Goal: Information Seeking & Learning: Understand process/instructions

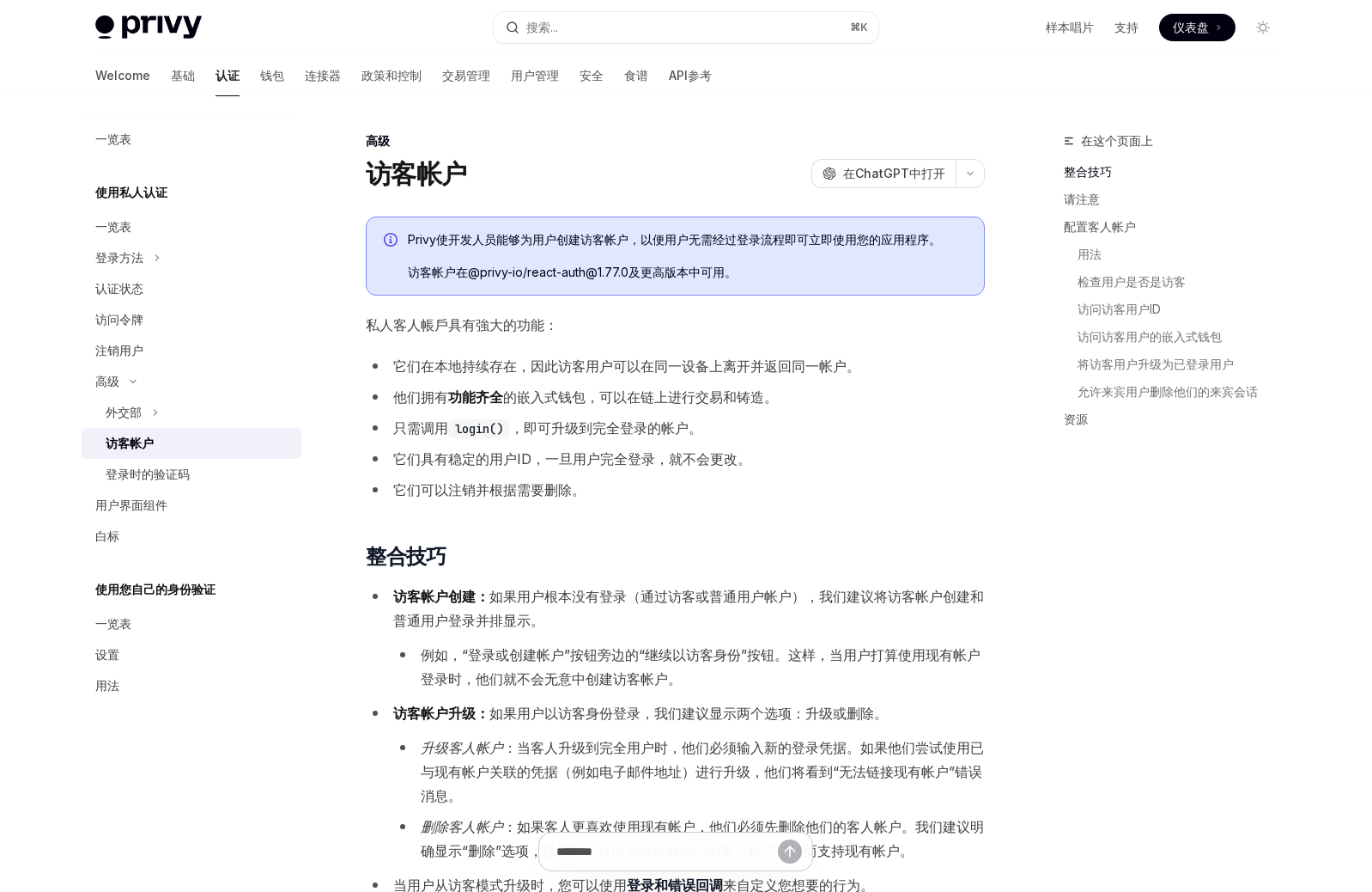
type textarea "*"
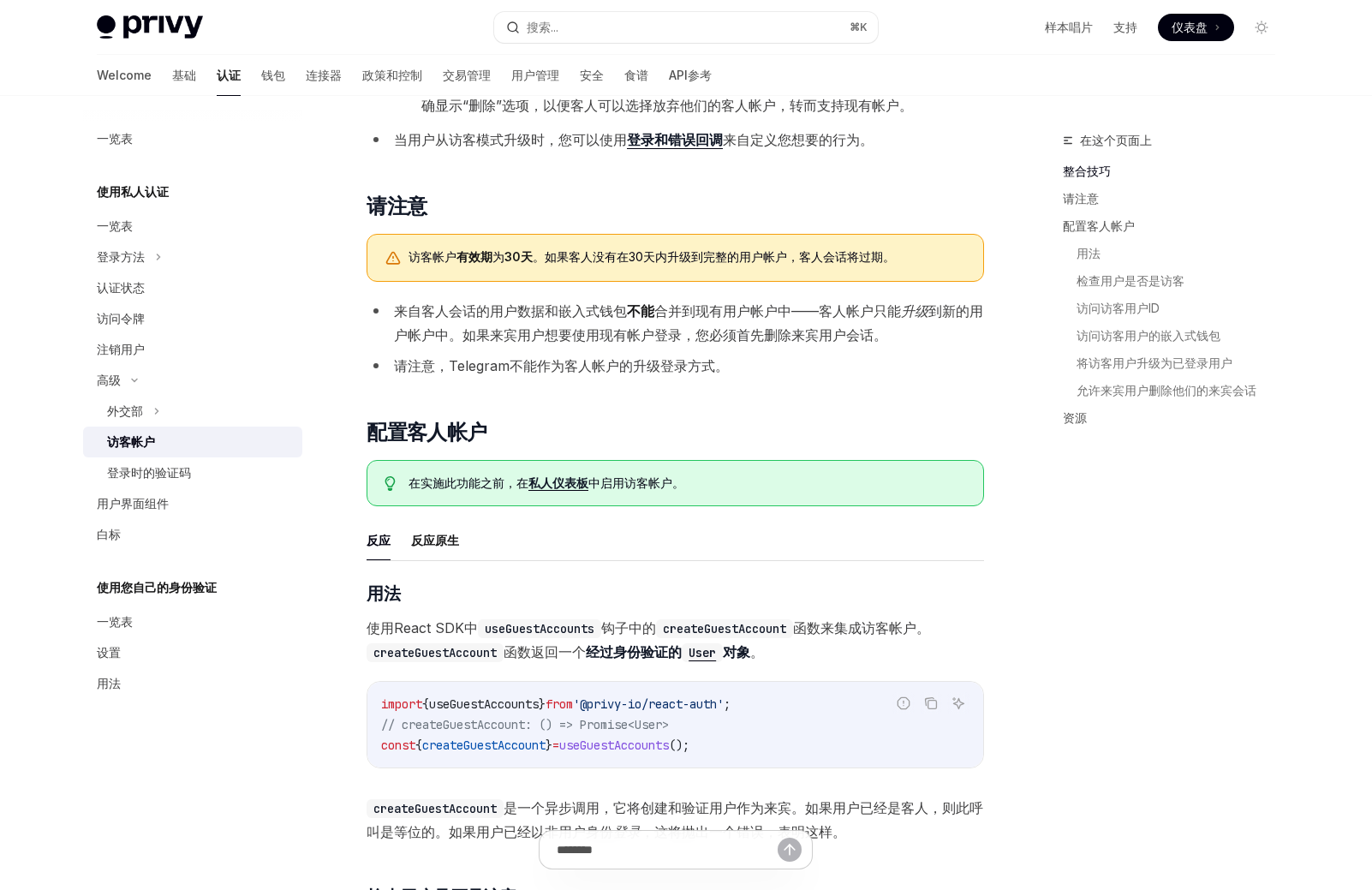
scroll to position [715, 0]
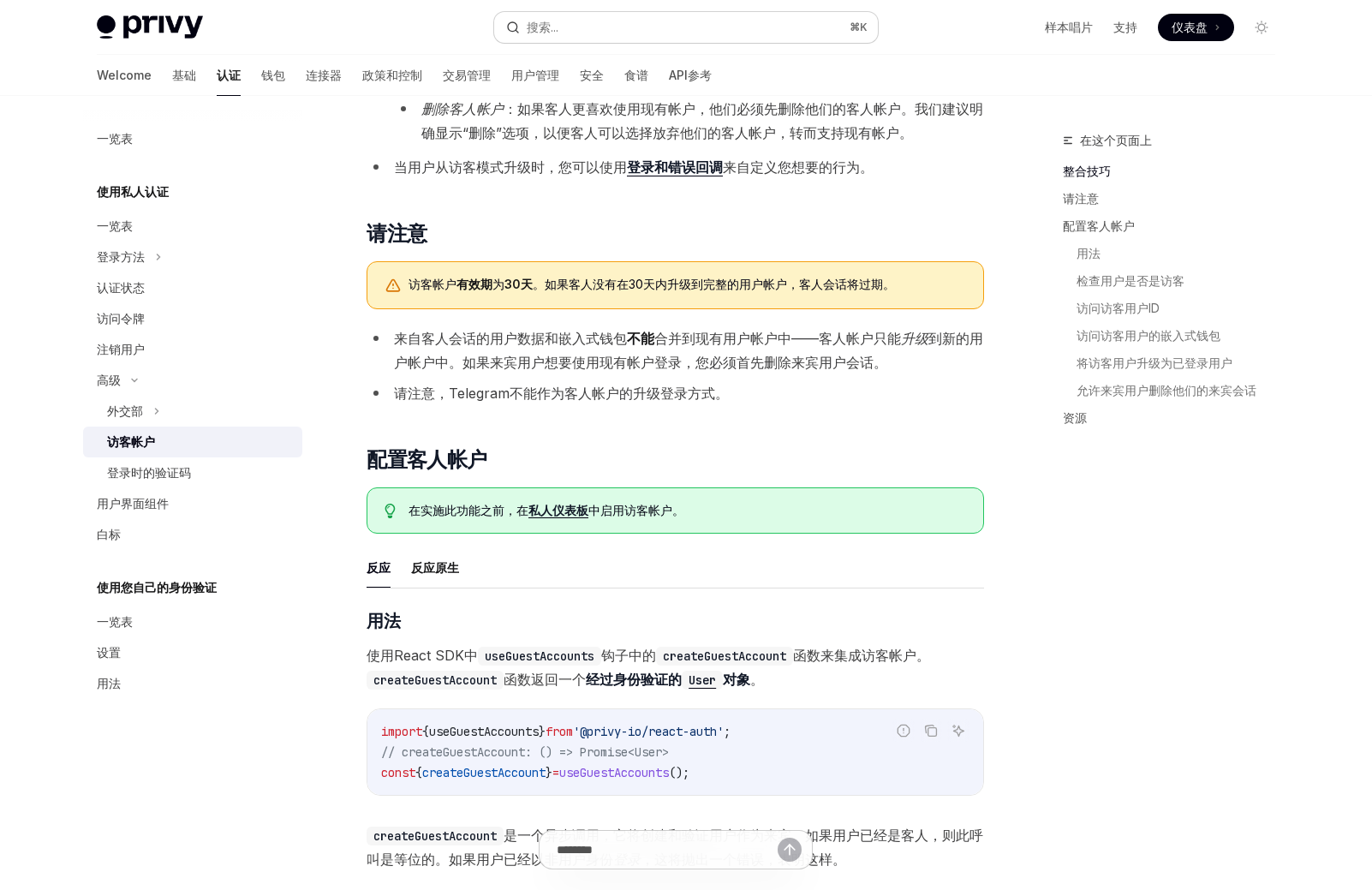
click at [582, 21] on button "搜索... ⌘K" at bounding box center [686, 27] width 384 height 31
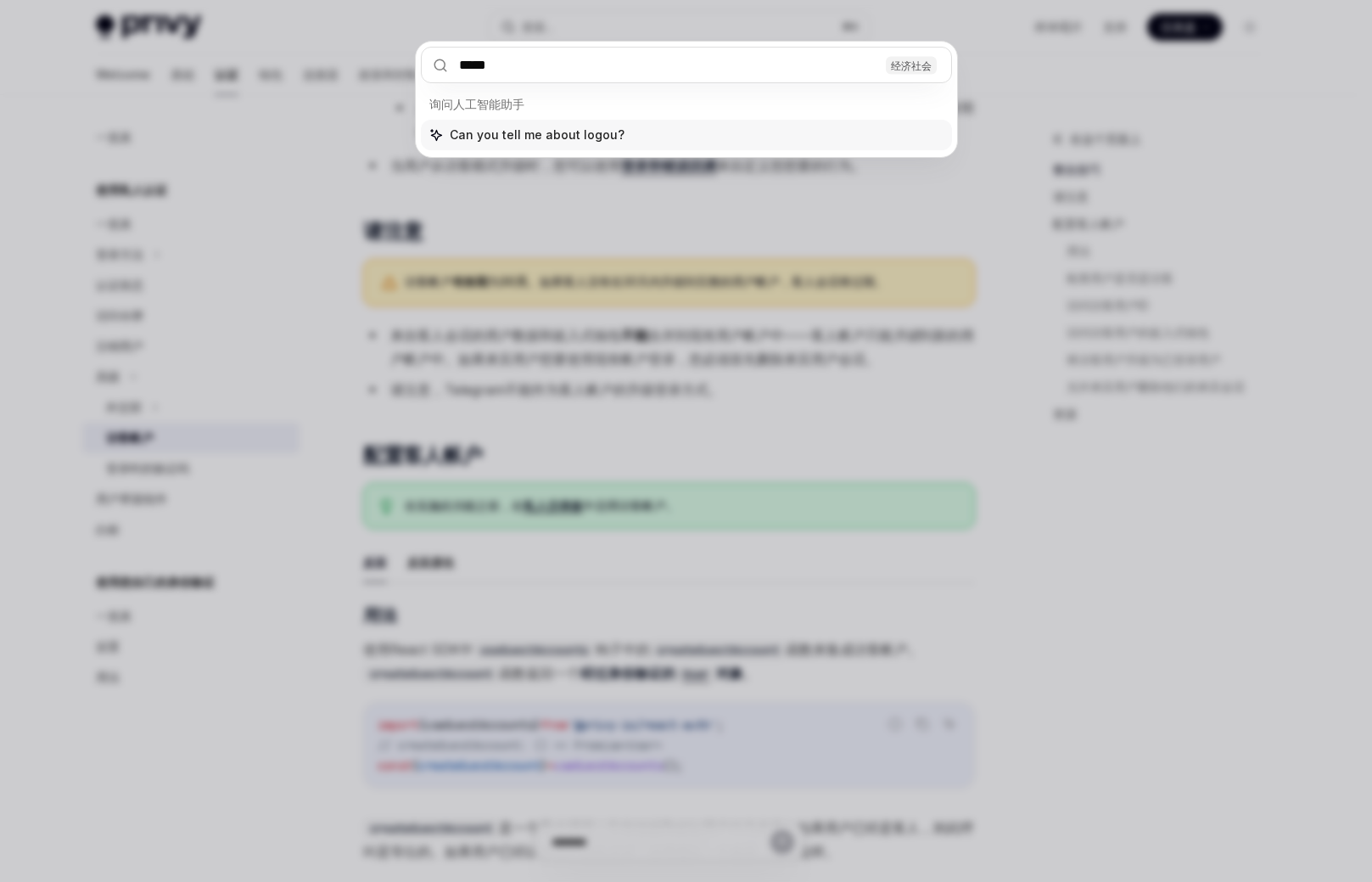
type input "******"
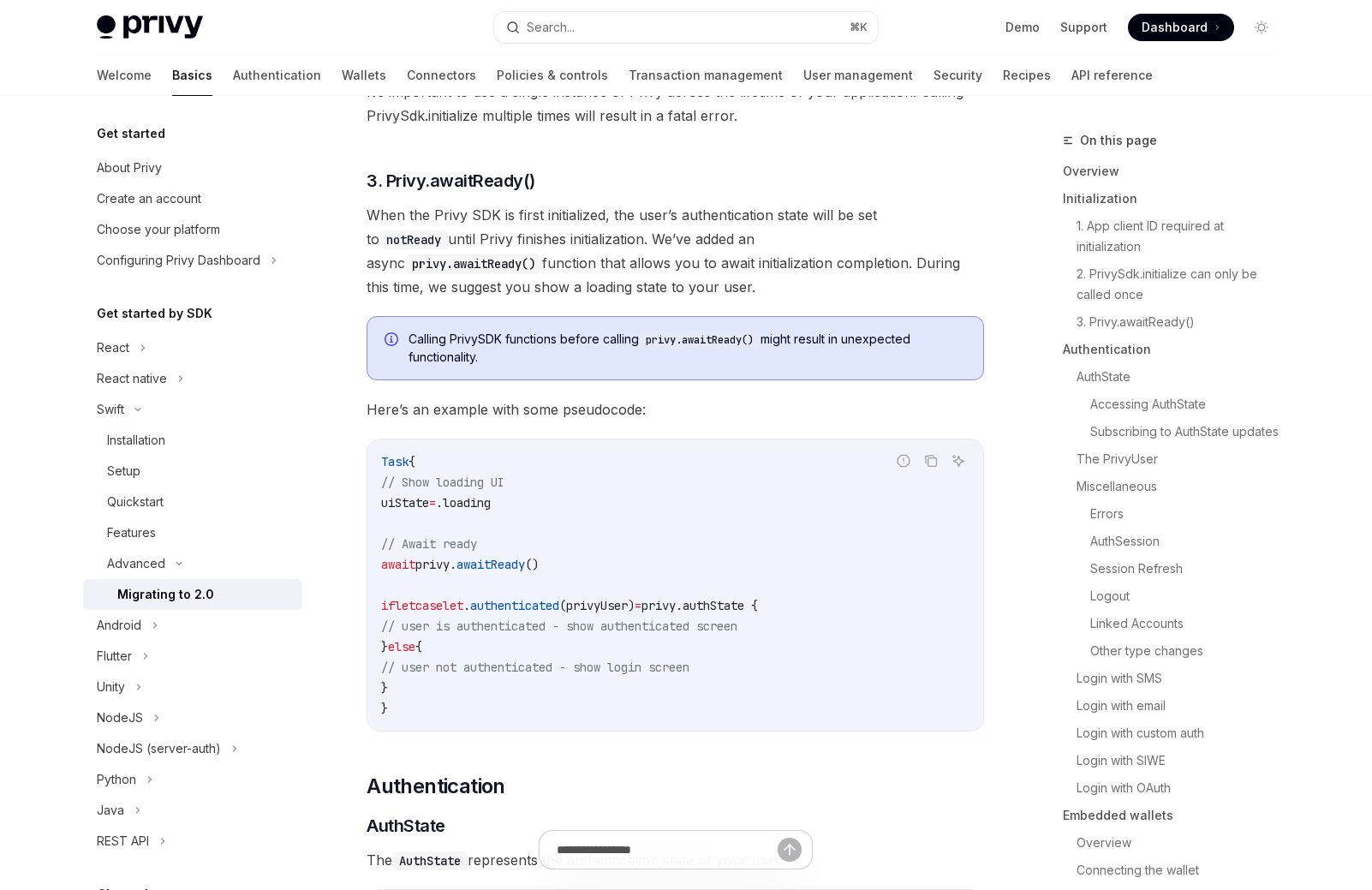
type textarea "*"
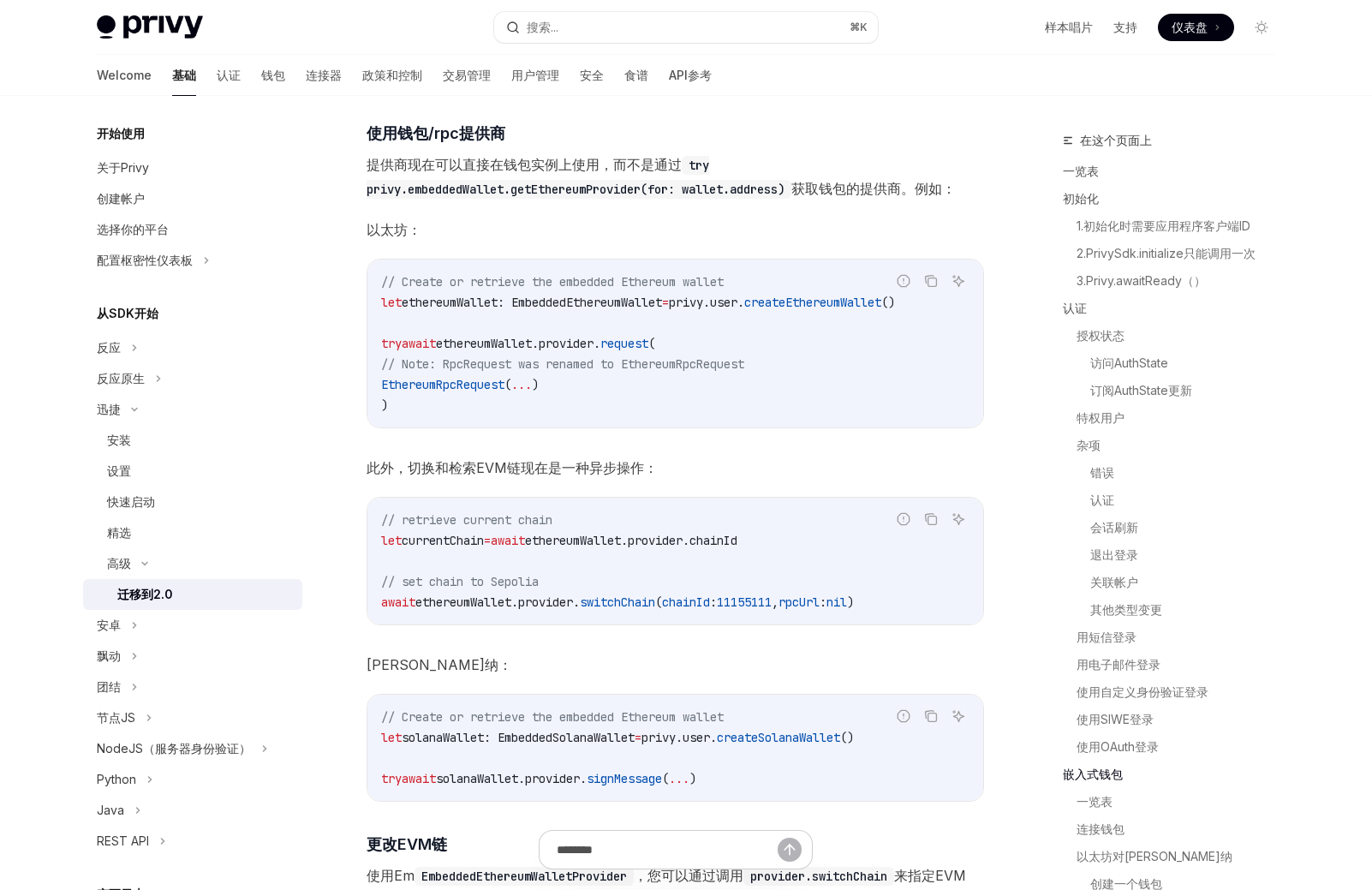
scroll to position [6738, 0]
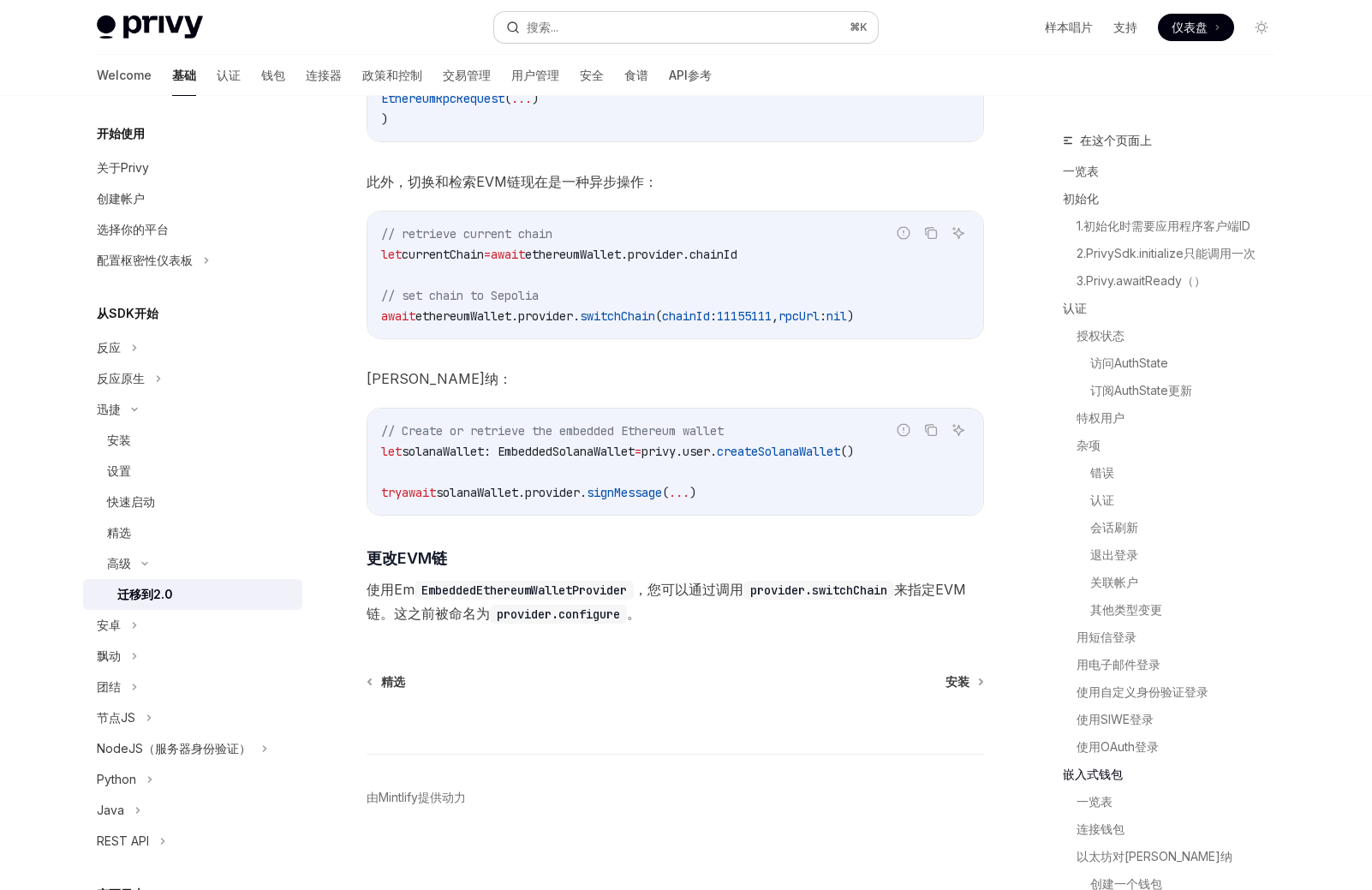
click at [567, 21] on button "搜索... ⌘K" at bounding box center [686, 27] width 384 height 31
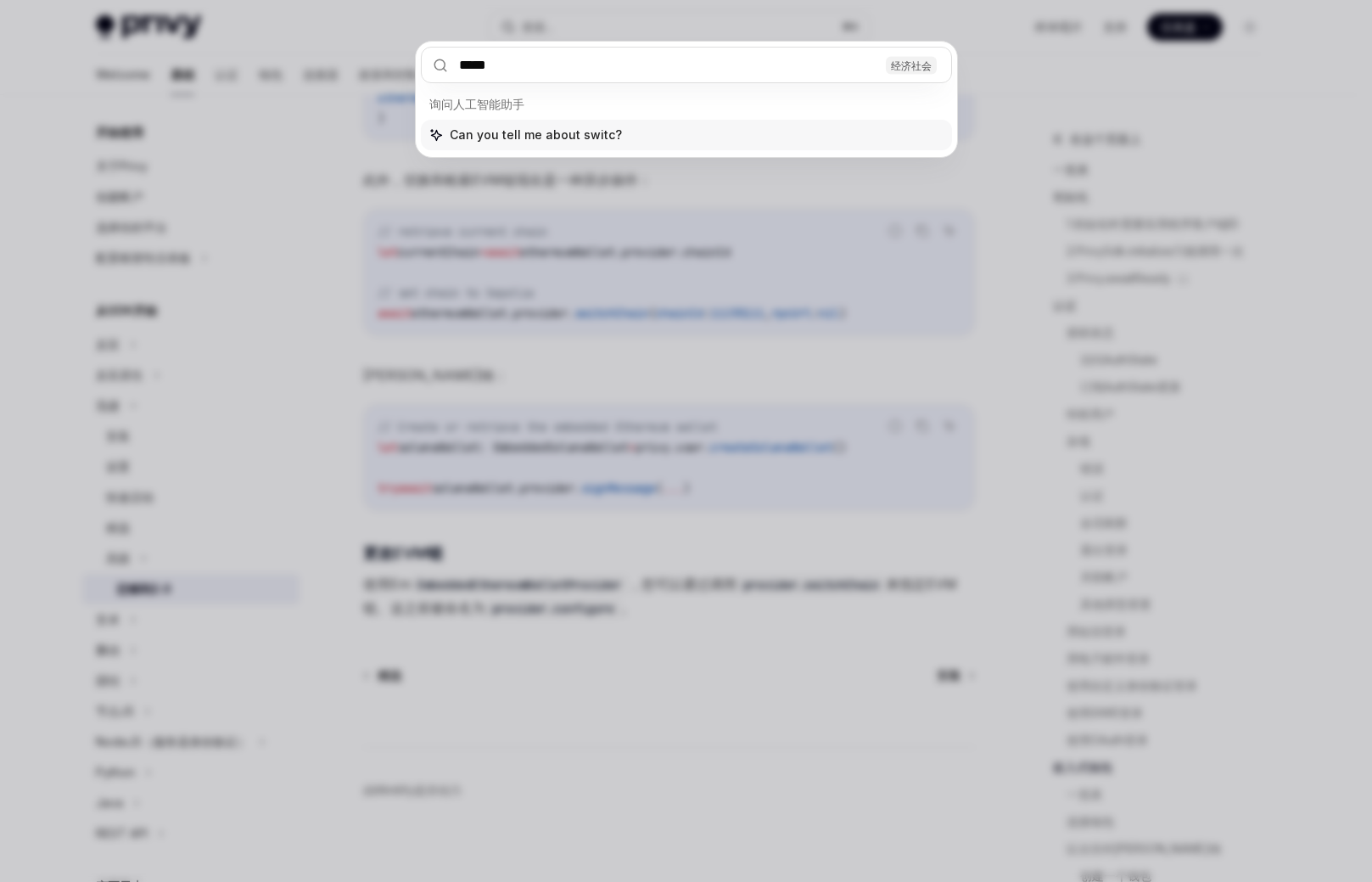
type input "******"
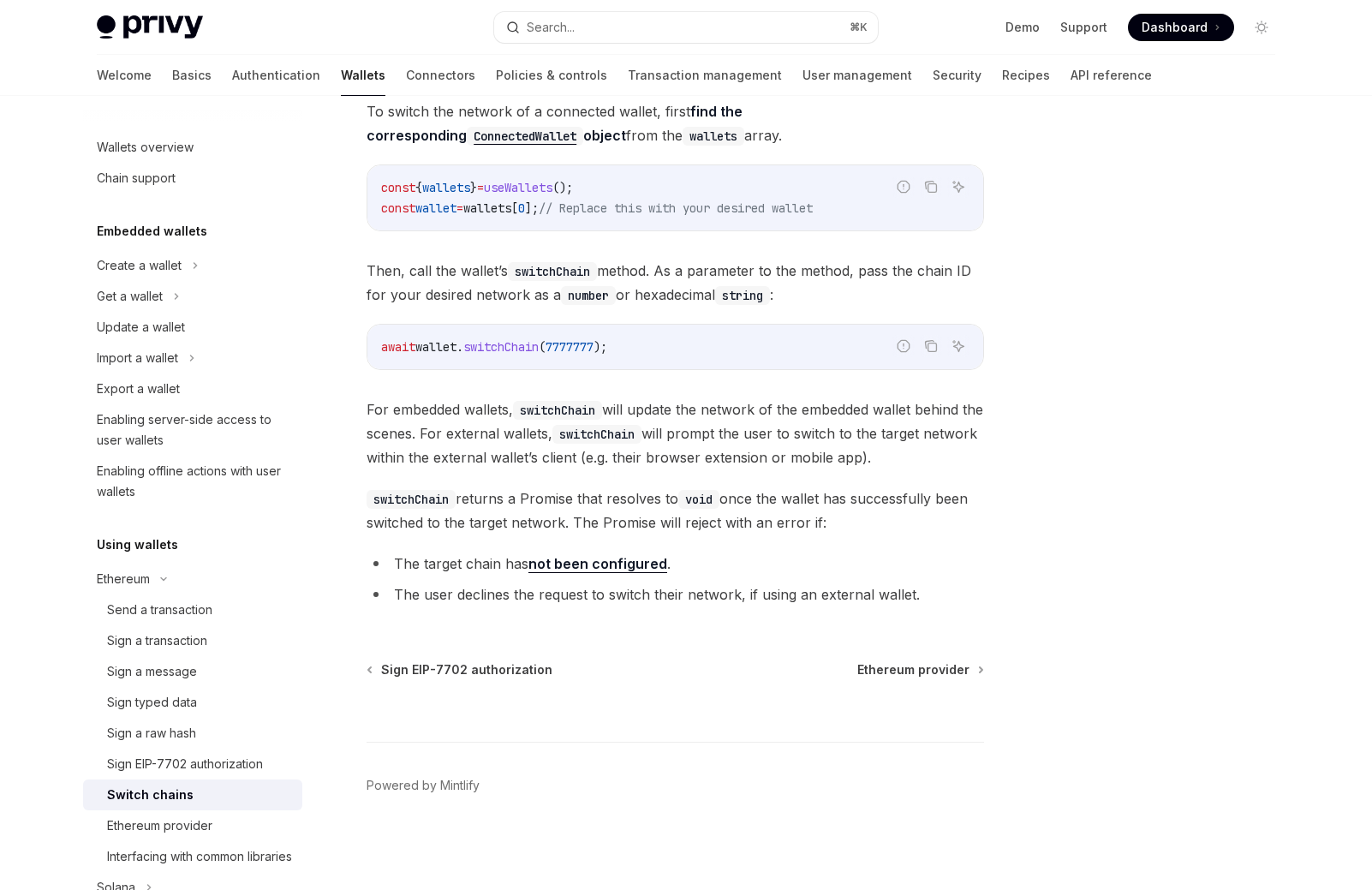
scroll to position [96, 0]
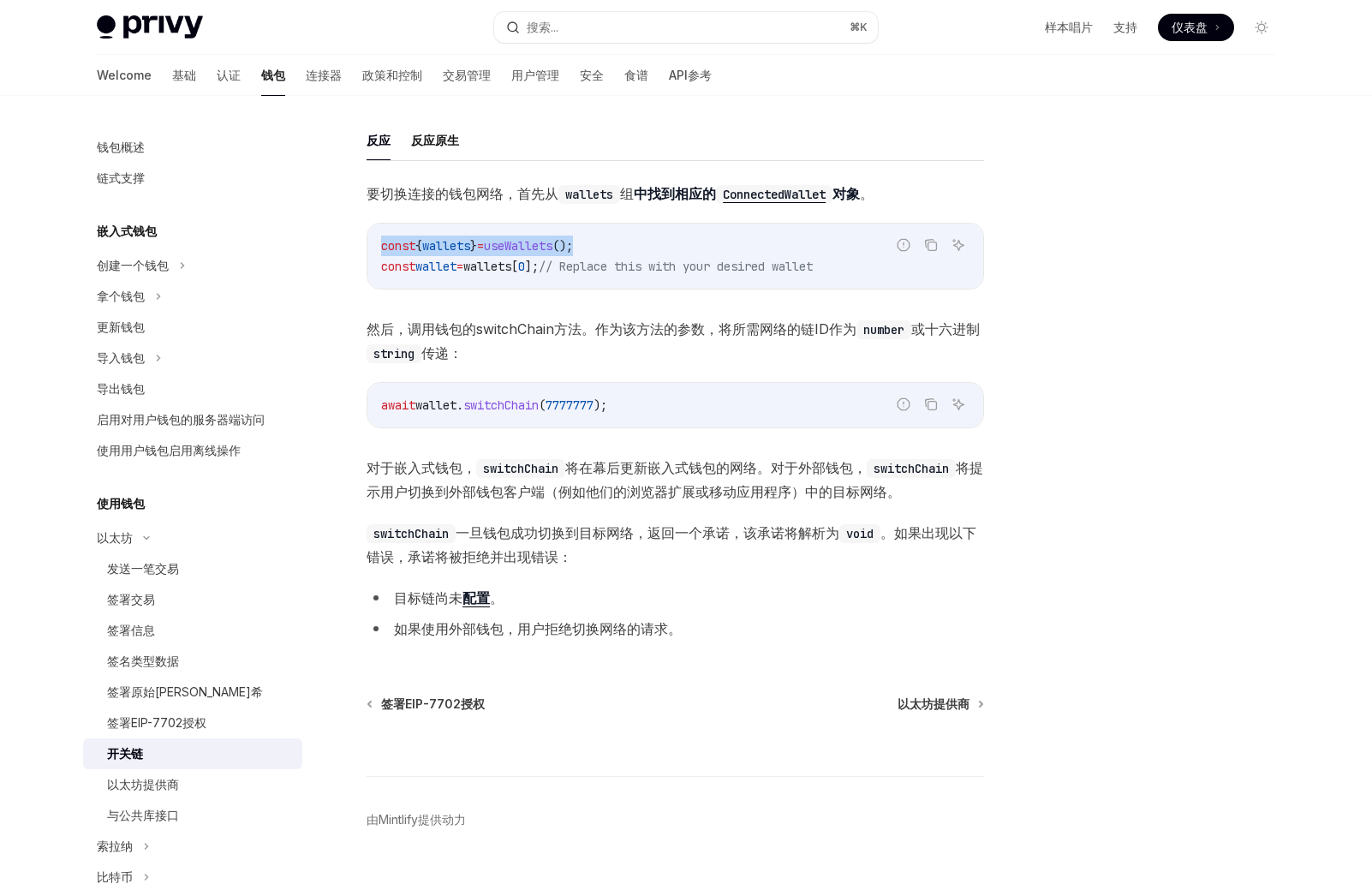
drag, startPoint x: 619, startPoint y: 245, endPoint x: 381, endPoint y: 244, distance: 238.0
click at [381, 244] on code "const { wallets } = useWallets (); const wallet = wallets [ 0 ]; // Replace thi…" at bounding box center [675, 255] width 588 height 41
copy span "const { wallets } = useWallets ();"
click at [926, 191] on span "要切换连接的钱包网络，首先 从 wallets 组 中找到相应的 ConnectedWallet 对象 。" at bounding box center [675, 193] width 617 height 24
click at [490, 407] on span "switchChain" at bounding box center [501, 405] width 75 height 16
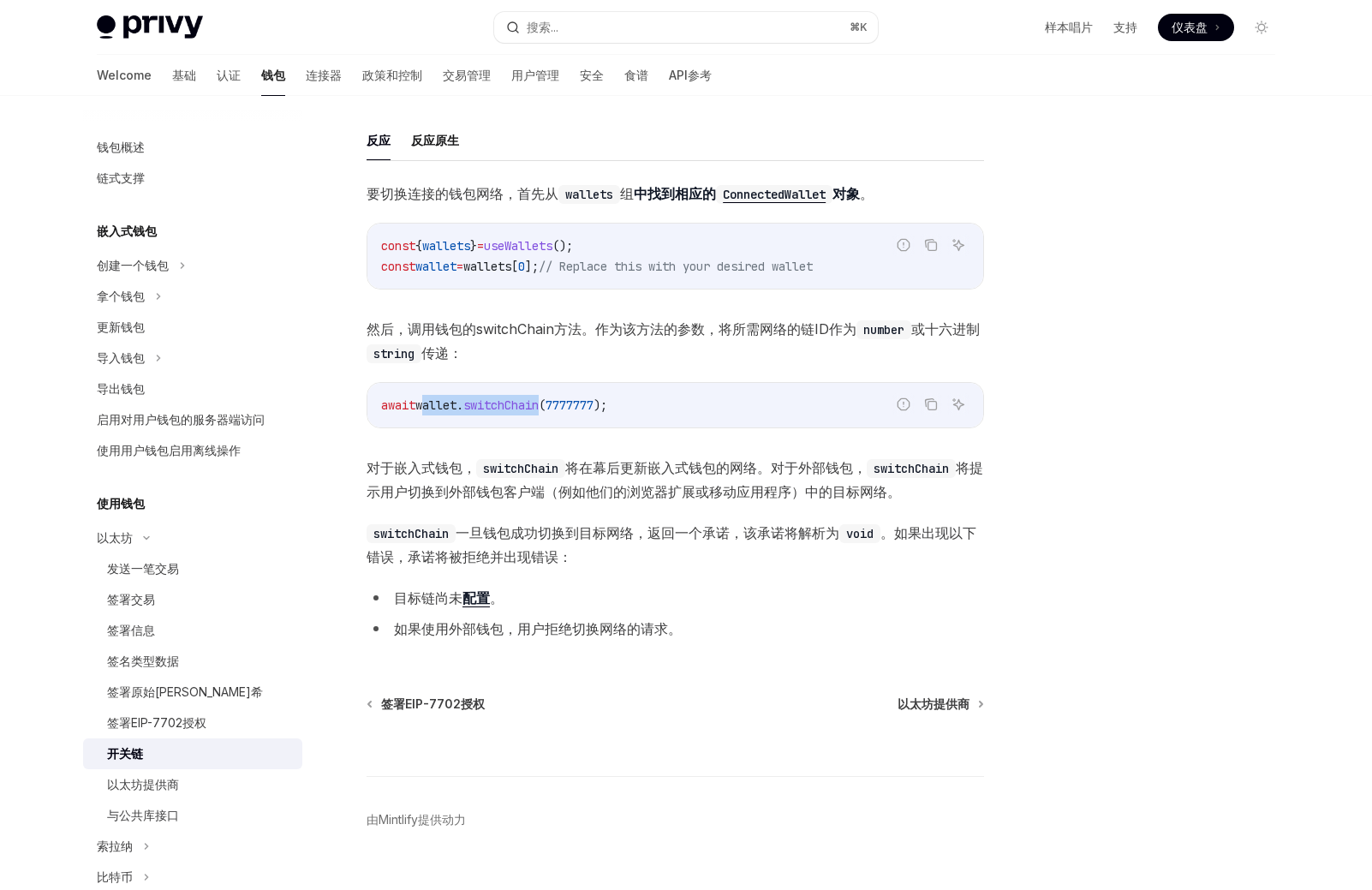
click at [490, 407] on span "switchChain" at bounding box center [501, 405] width 75 height 16
copy span "wallet . switchChain"
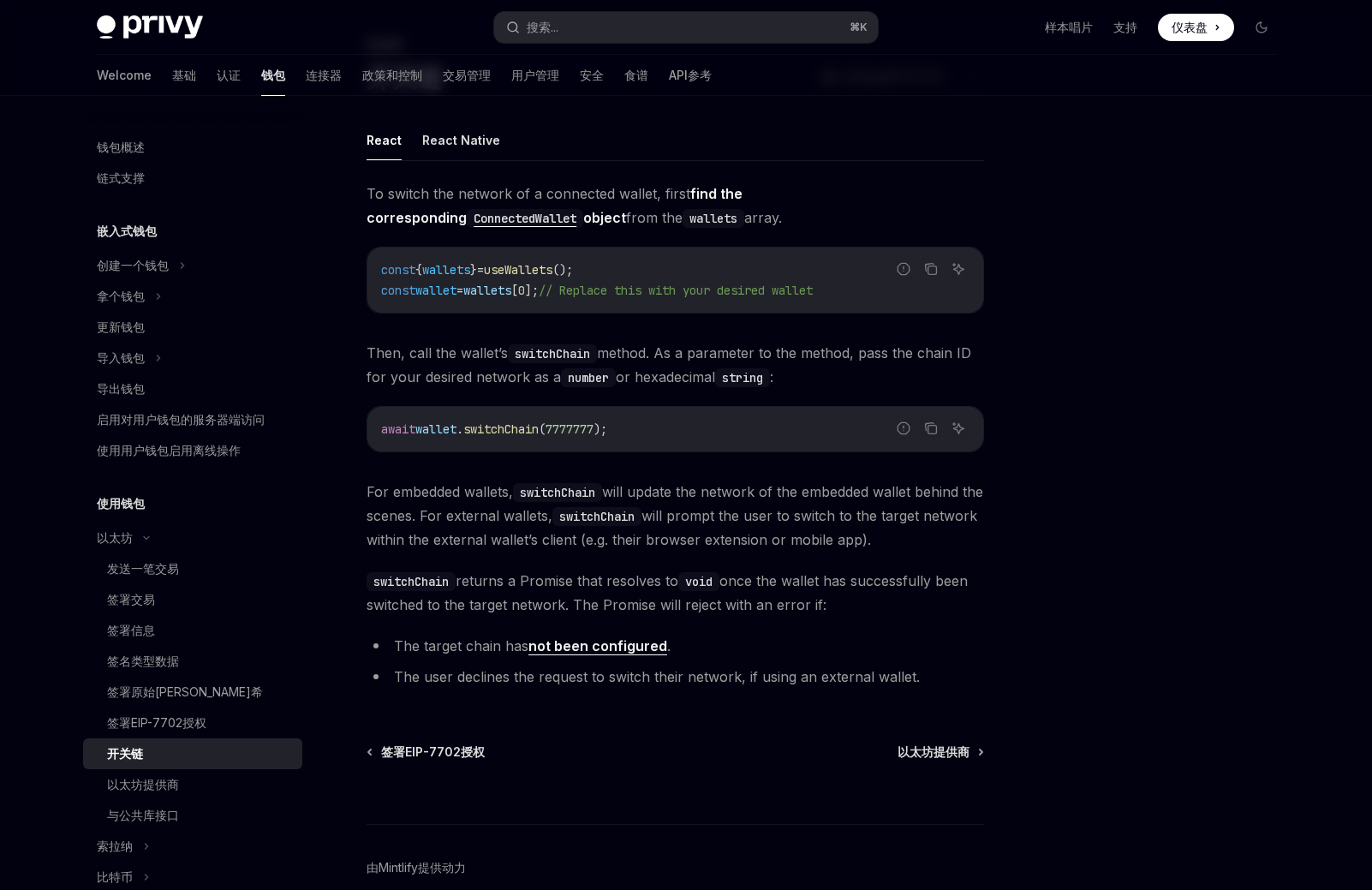
type textarea "*"
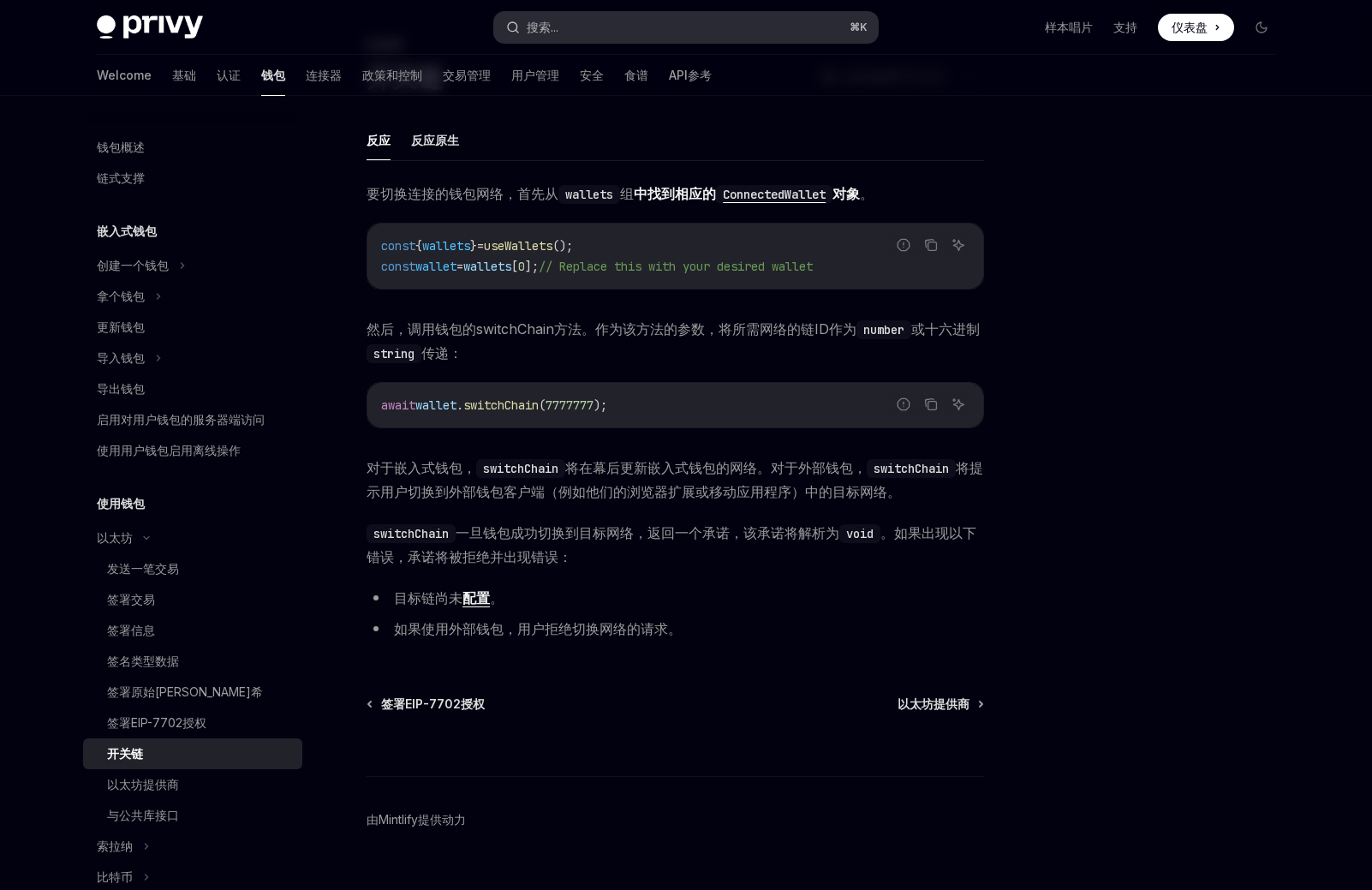
click at [665, 26] on button "搜索... ⌘K" at bounding box center [686, 27] width 384 height 31
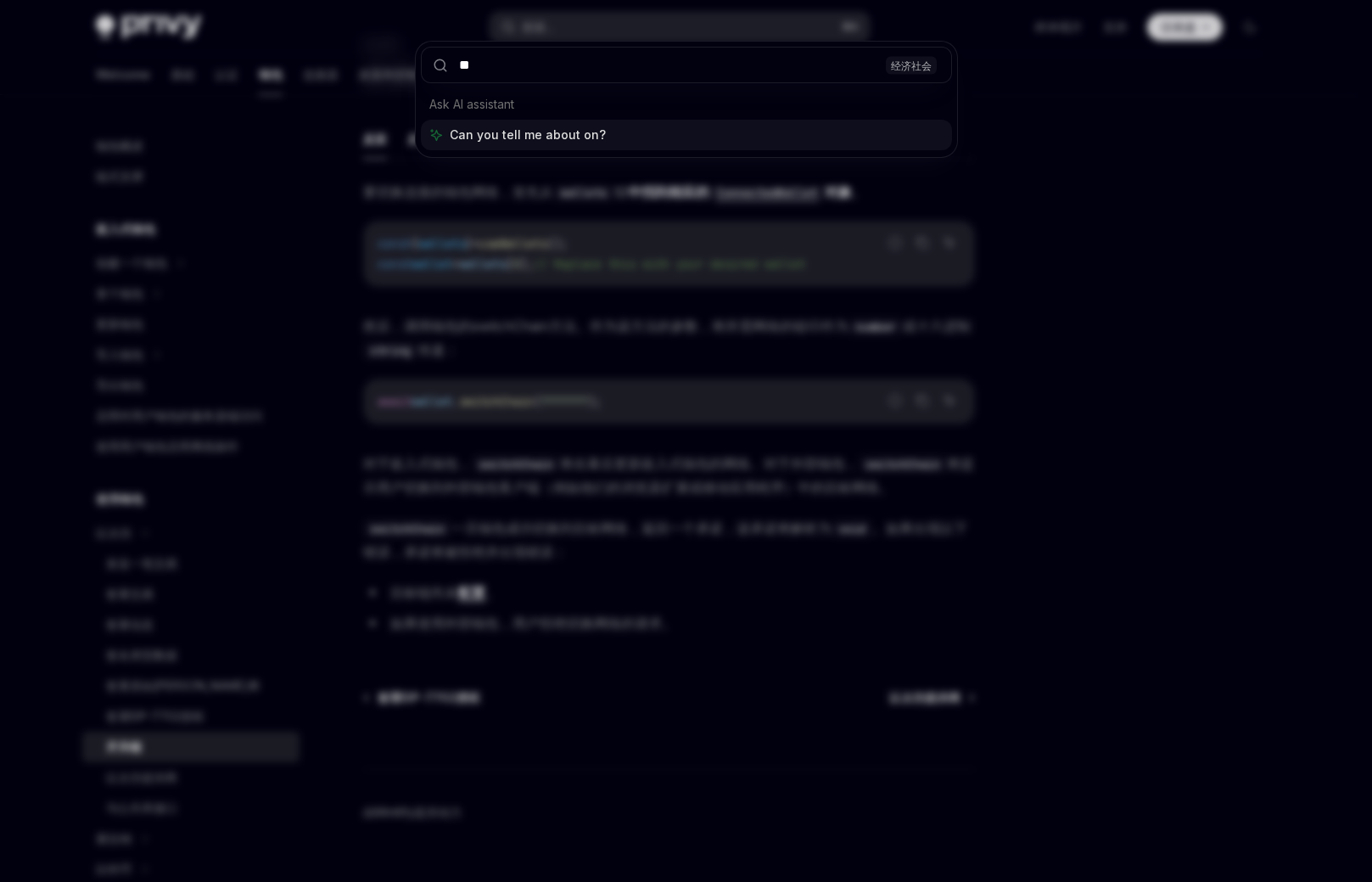
type input "*"
type input "*****"
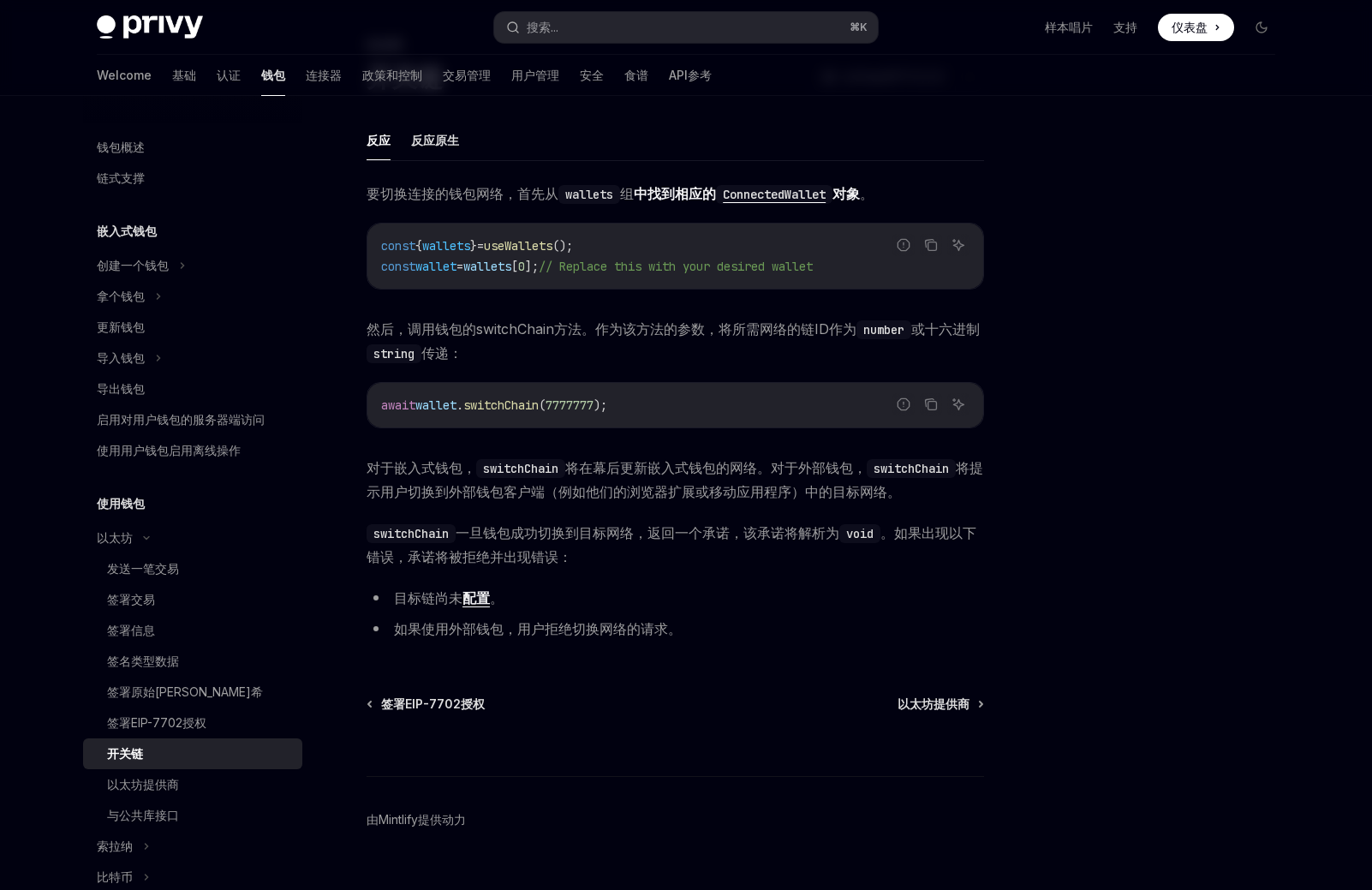
type textarea "*"
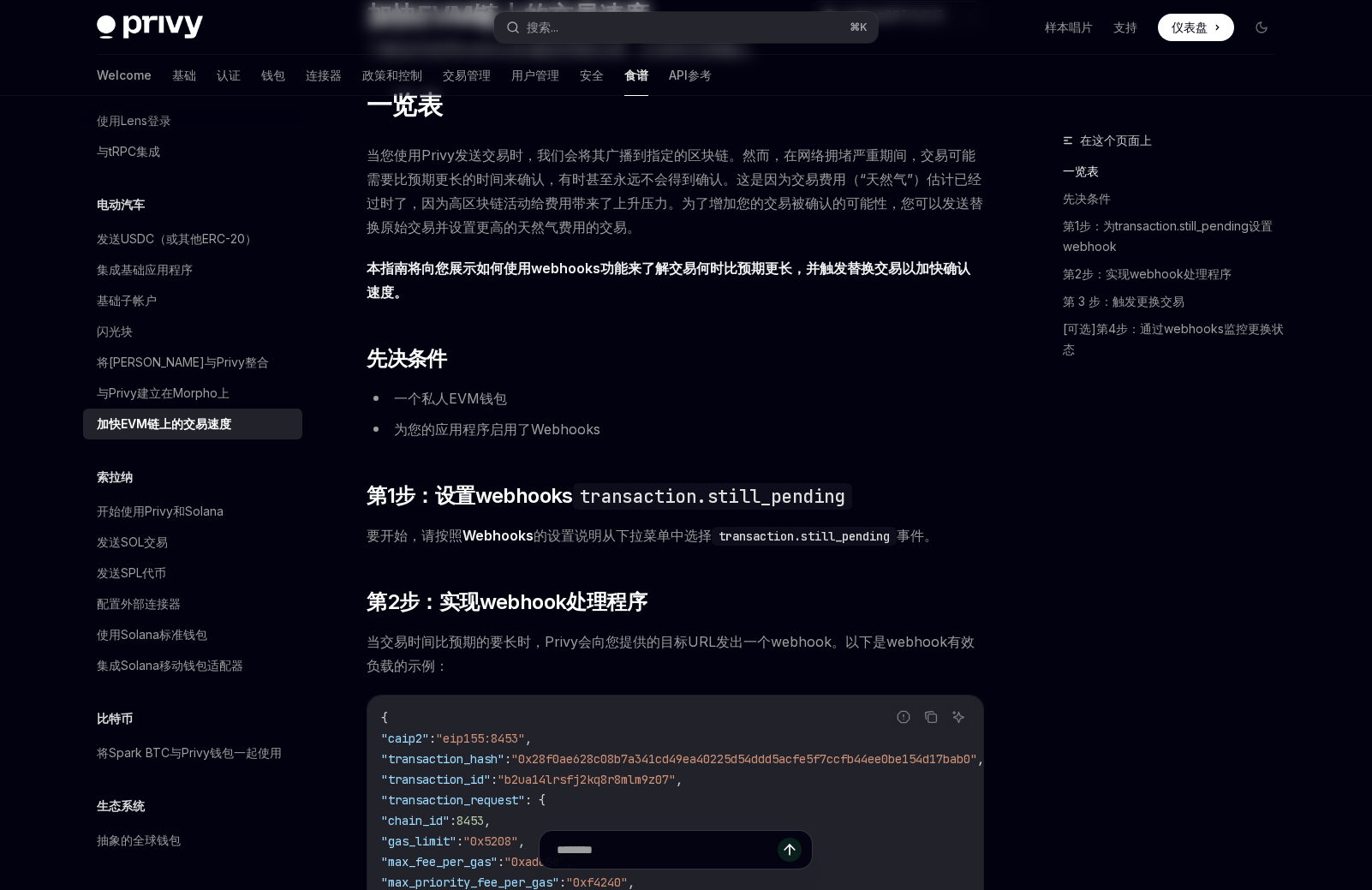
scroll to position [555, 0]
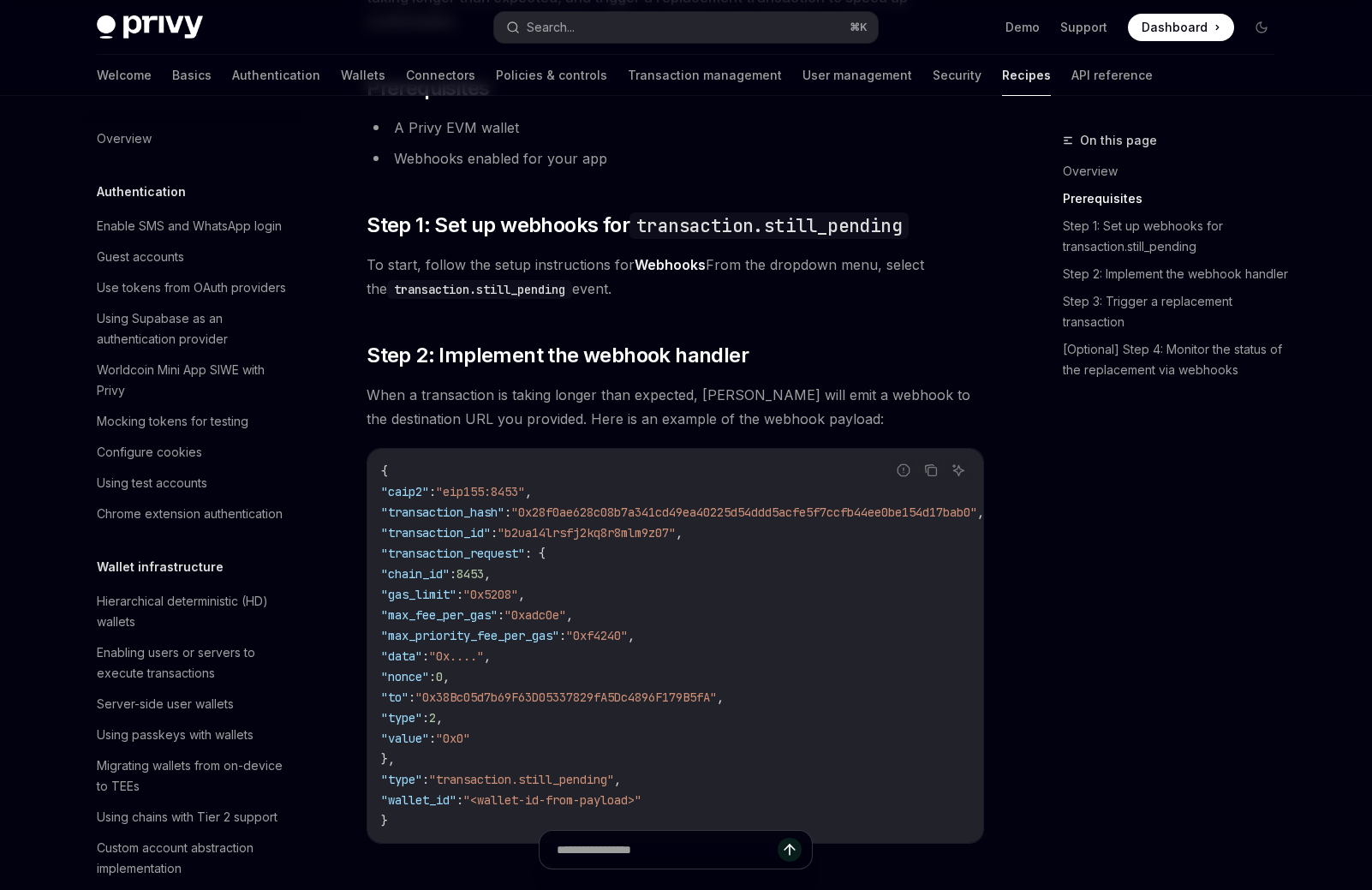
scroll to position [2451, 0]
